Goal: Task Accomplishment & Management: Manage account settings

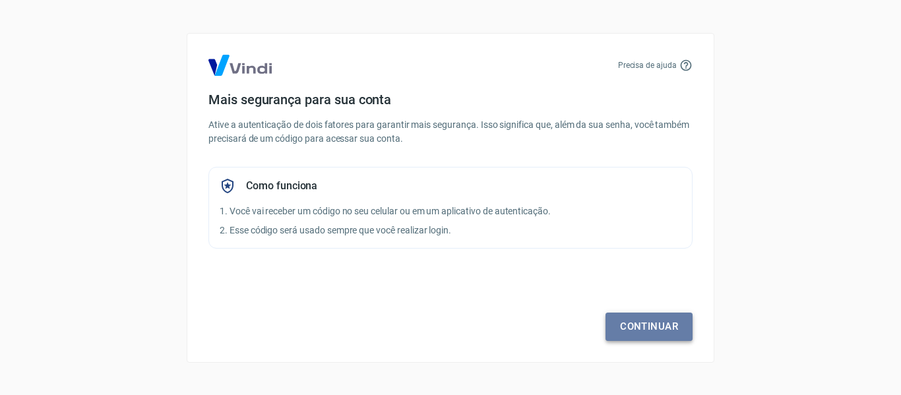
click at [646, 330] on link "Continuar" at bounding box center [649, 327] width 87 height 28
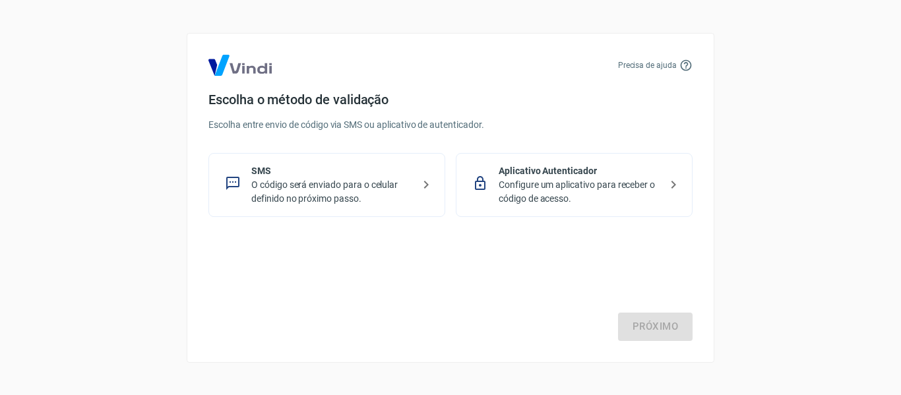
click at [362, 185] on p "O código será enviado para o celular definido no próximo passo." at bounding box center [332, 192] width 162 height 28
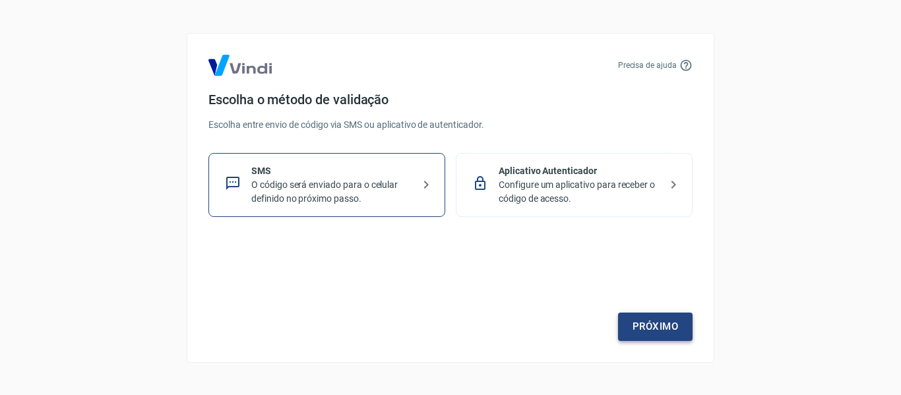
click at [659, 325] on link "Próximo" at bounding box center [655, 327] width 75 height 28
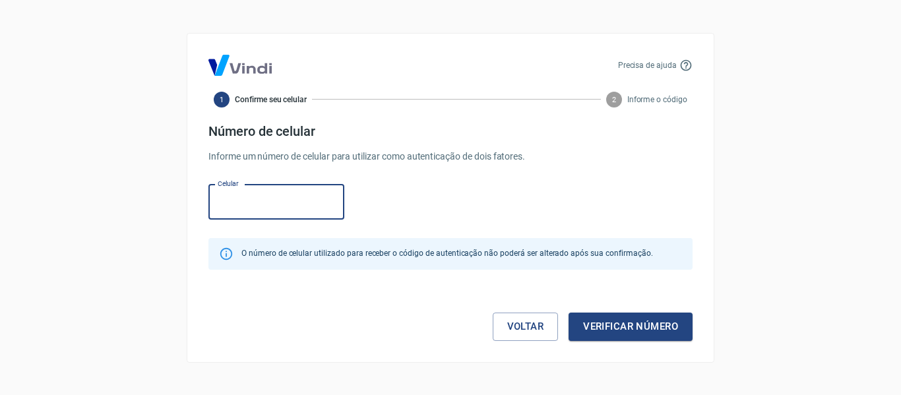
click at [262, 199] on input "Celular" at bounding box center [277, 202] width 136 height 35
type input "[PHONE_NUMBER]"
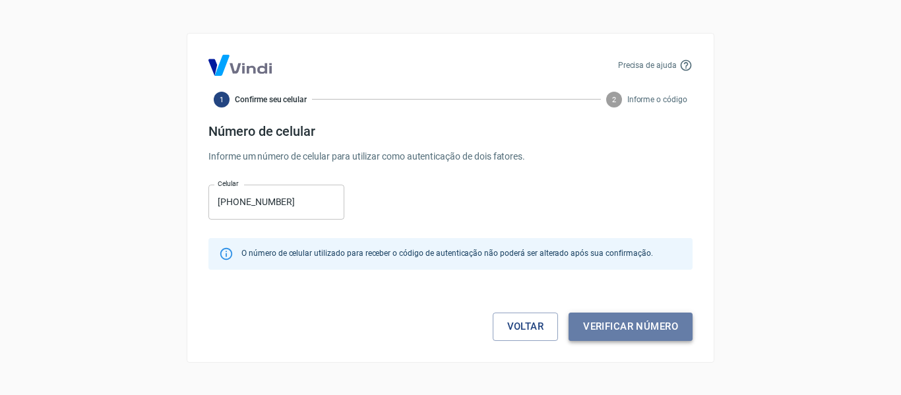
click at [622, 325] on button "Verificar número" at bounding box center [631, 327] width 124 height 28
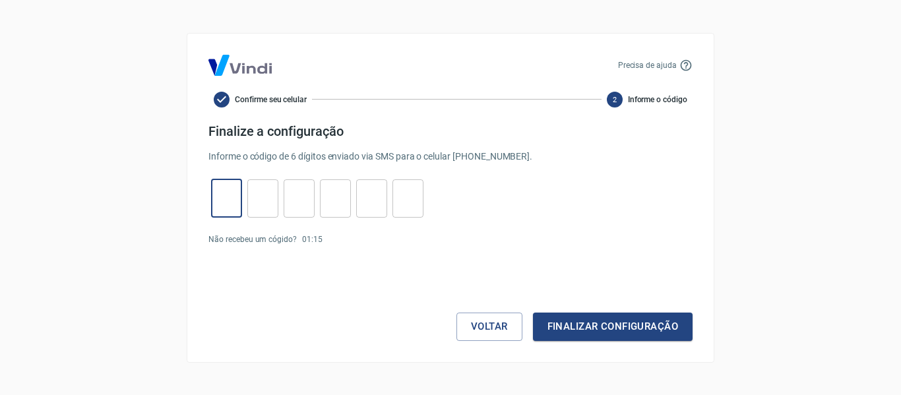
drag, startPoint x: 226, startPoint y: 187, endPoint x: 221, endPoint y: 191, distance: 7.0
click at [226, 187] on input "tel" at bounding box center [226, 198] width 31 height 28
type input "2"
type input "9"
type input "5"
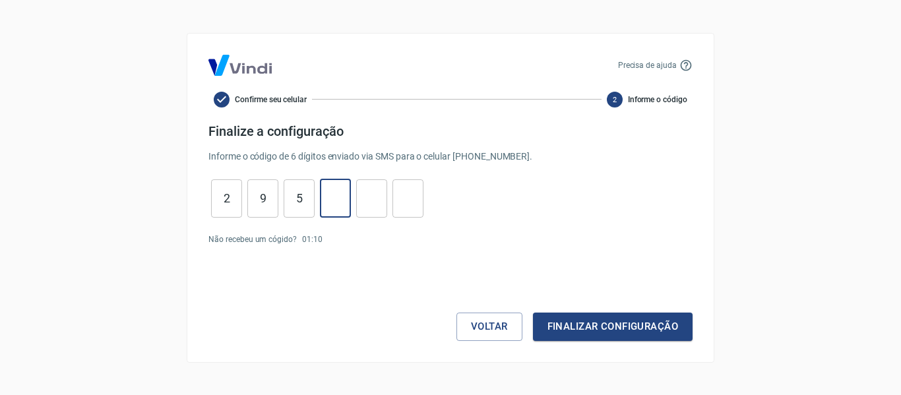
type input "4"
type input "7"
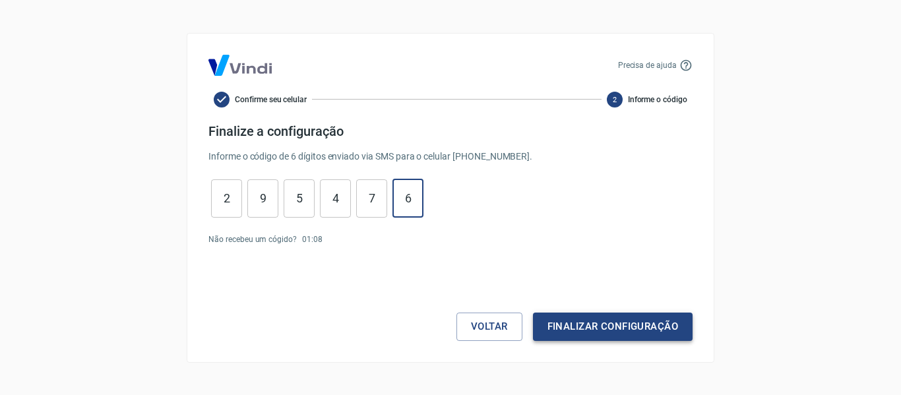
type input "6"
click at [567, 335] on button "Finalizar configuração" at bounding box center [613, 327] width 160 height 28
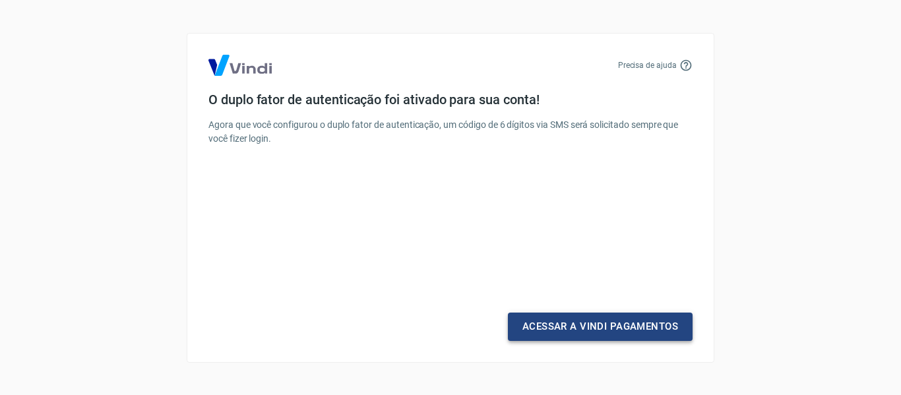
click at [567, 335] on link "Acessar a Vindi Pagamentos" at bounding box center [600, 327] width 185 height 28
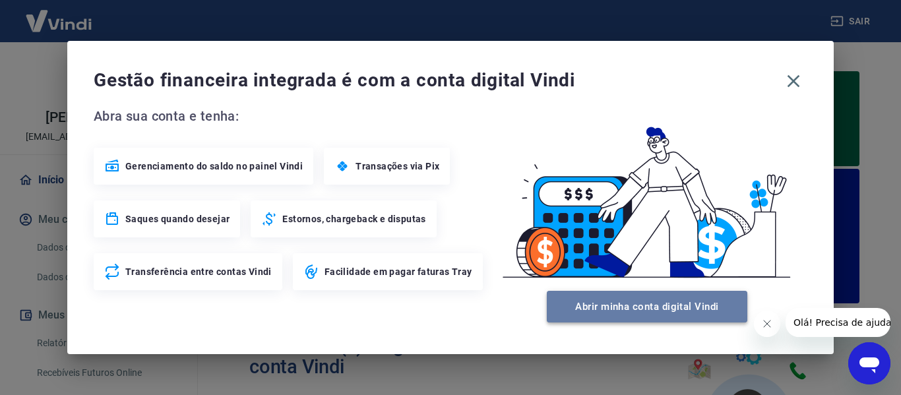
click at [614, 309] on button "Abrir minha conta digital Vindi" at bounding box center [647, 307] width 201 height 32
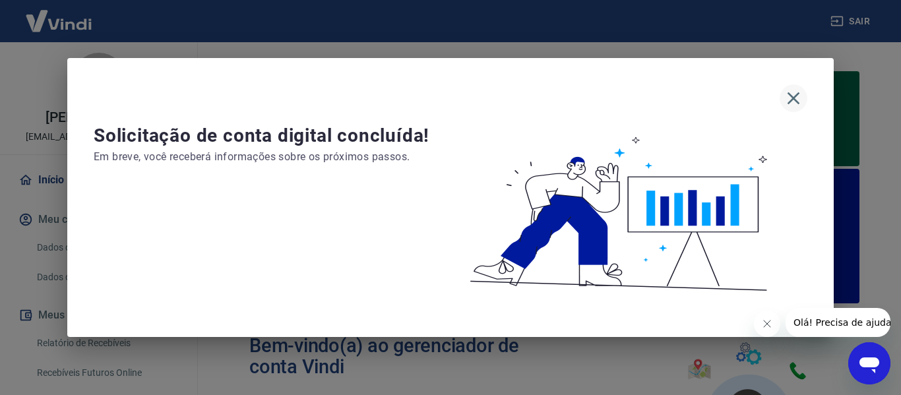
click at [797, 96] on icon "button" at bounding box center [793, 98] width 21 height 21
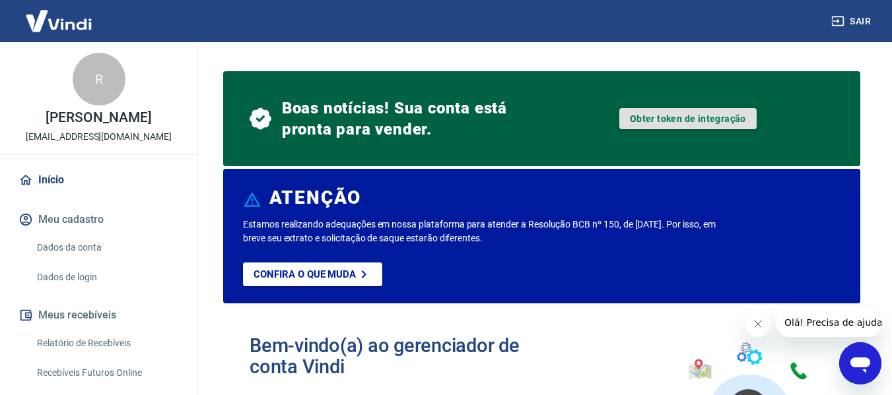
click at [646, 123] on link "Obter token de integração" at bounding box center [687, 118] width 137 height 21
click at [684, 116] on link "Obter token de integração" at bounding box center [687, 118] width 137 height 21
